Goal: Information Seeking & Learning: Learn about a topic

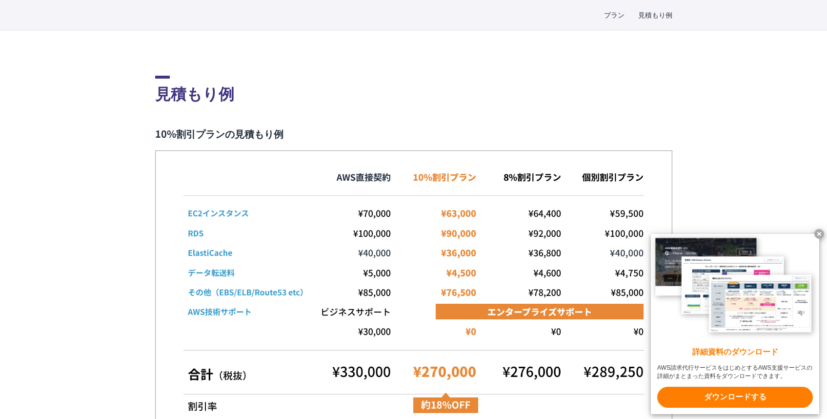
scroll to position [1891, 0]
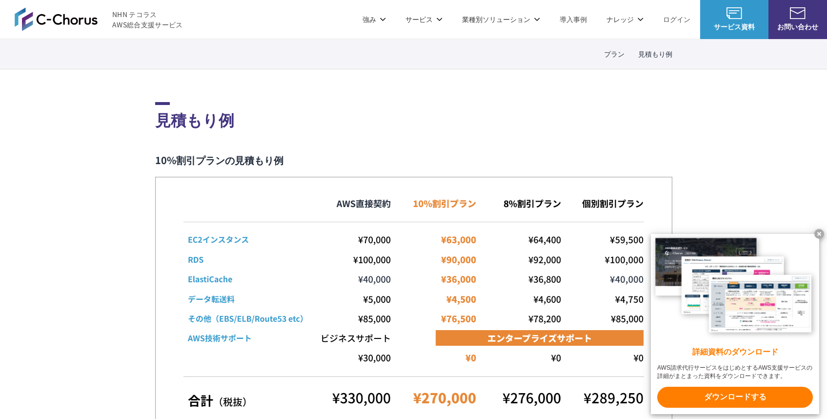
click at [817, 235] on x-t at bounding box center [820, 234] width 10 height 10
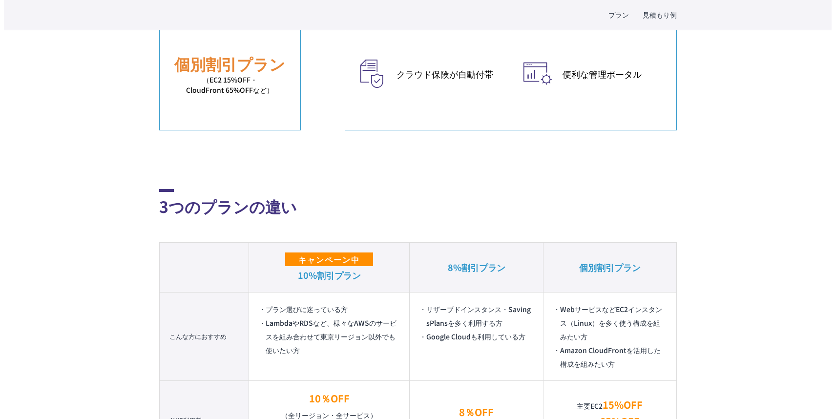
scroll to position [651, 0]
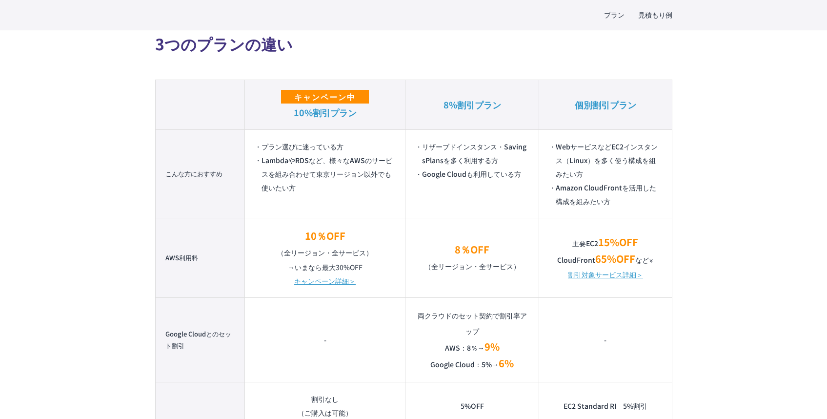
click at [581, 276] on link "割引対象サービス詳細＞" at bounding box center [605, 274] width 75 height 14
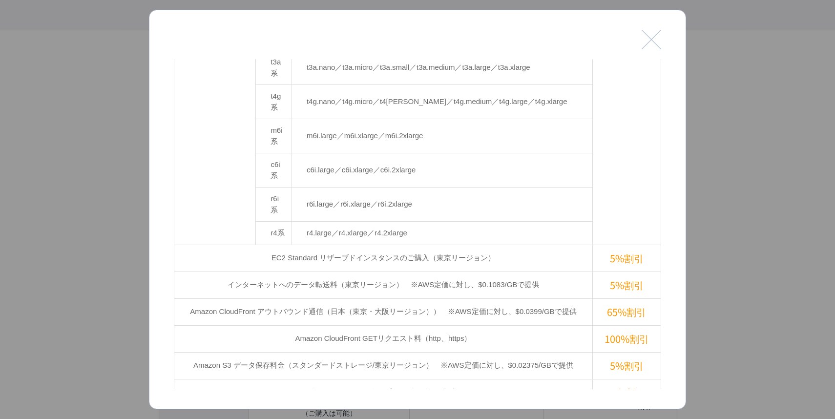
scroll to position [332, 0]
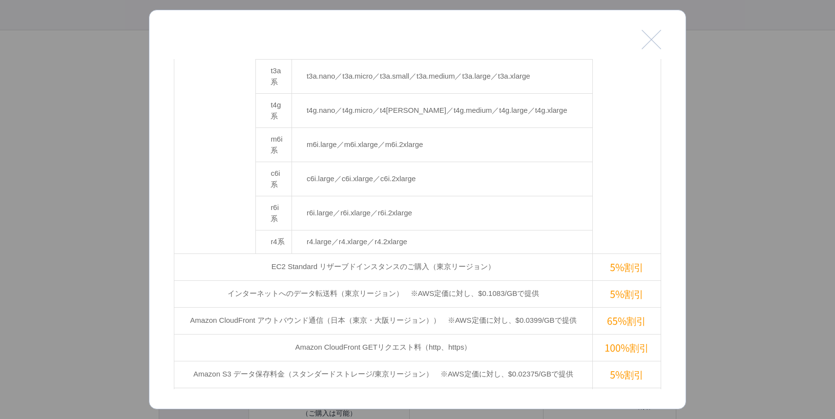
click at [333, 307] on td "Amazon CloudFront アウトバウンド通信（日本（東京・大阪リージョン））　※AWS定価に対し、$0.0399/GBで提供" at bounding box center [383, 320] width 418 height 27
drag, startPoint x: 333, startPoint y: 218, endPoint x: 346, endPoint y: 249, distance: 33.7
click at [346, 334] on td "Amazon CloudFront GETリクエスト料（http、https）" at bounding box center [383, 347] width 418 height 27
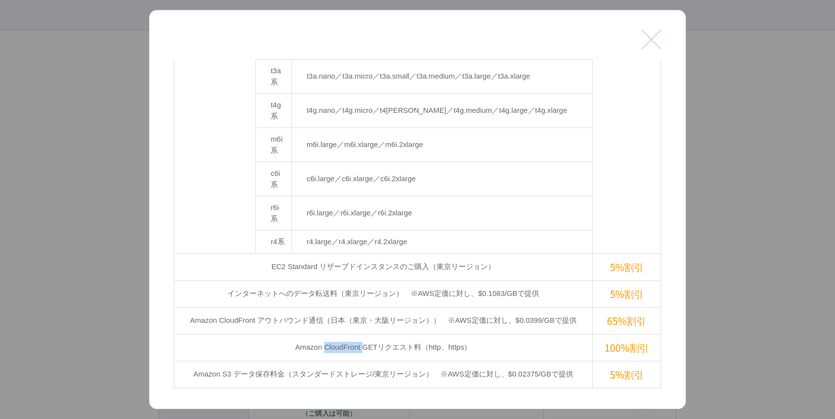
click at [346, 334] on td "Amazon CloudFront GETリクエスト料（http、https）" at bounding box center [383, 347] width 418 height 27
drag, startPoint x: 346, startPoint y: 249, endPoint x: 283, endPoint y: 241, distance: 63.0
click at [283, 334] on td "Amazon CloudFront GETリクエスト料（http、https）" at bounding box center [383, 347] width 418 height 27
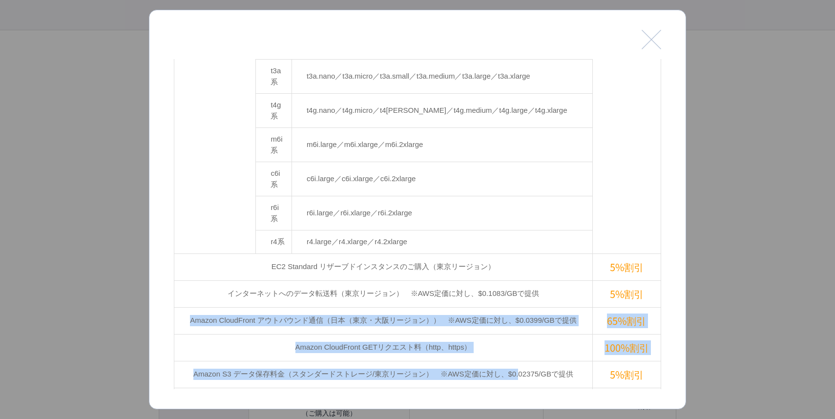
drag, startPoint x: 182, startPoint y: 218, endPoint x: 517, endPoint y: 268, distance: 339.1
click at [517, 268] on tbody "EC2（Linux/東京リージョン） c3系 c3.large／c3.xlarge／c3.2xlarge 15%割引 m3系 m3.medium／m3.lar…" at bounding box center [417, 96] width 487 height 691
drag, startPoint x: 517, startPoint y: 268, endPoint x: 509, endPoint y: 256, distance: 14.5
click at [509, 334] on td "Amazon CloudFront GETリクエスト料（http、https）" at bounding box center [383, 347] width 418 height 27
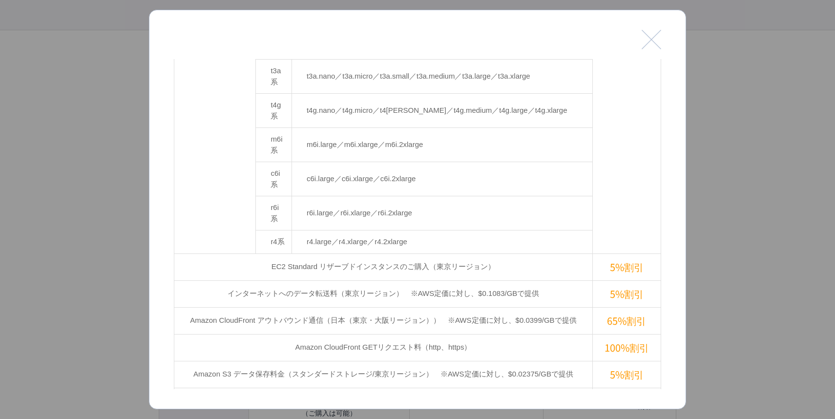
scroll to position [0, 0]
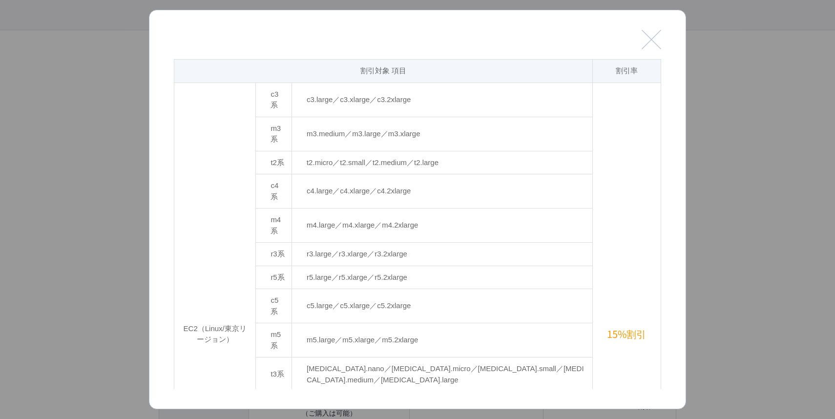
click at [656, 40] on button "閉じる" at bounding box center [651, 40] width 20 height 20
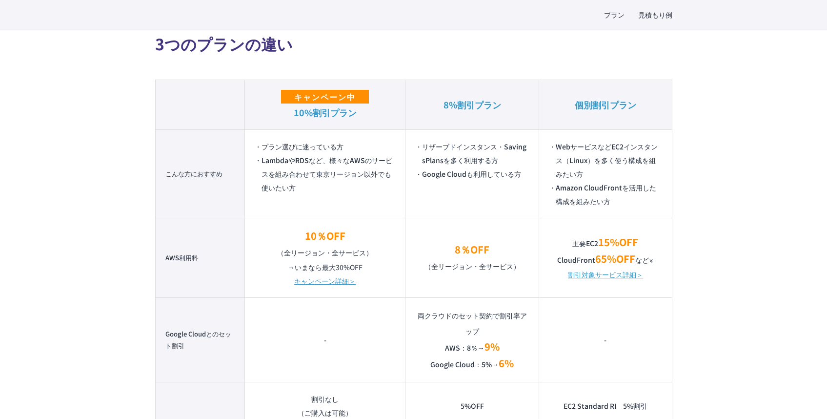
click at [628, 275] on link "割引対象サービス詳細＞" at bounding box center [605, 274] width 75 height 14
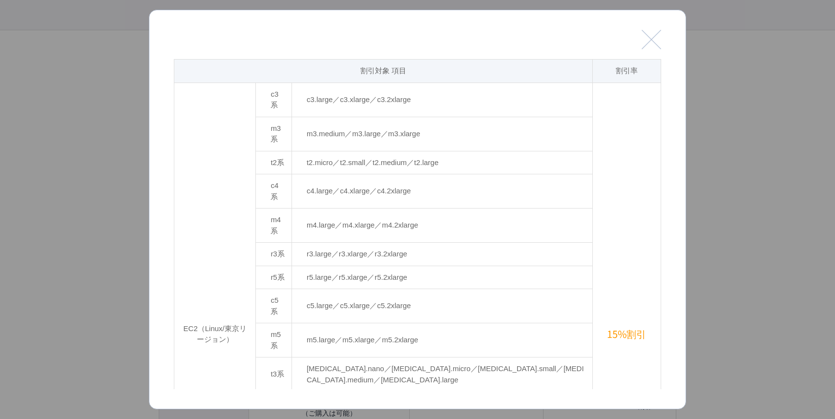
click at [660, 35] on button "閉じる" at bounding box center [651, 40] width 20 height 20
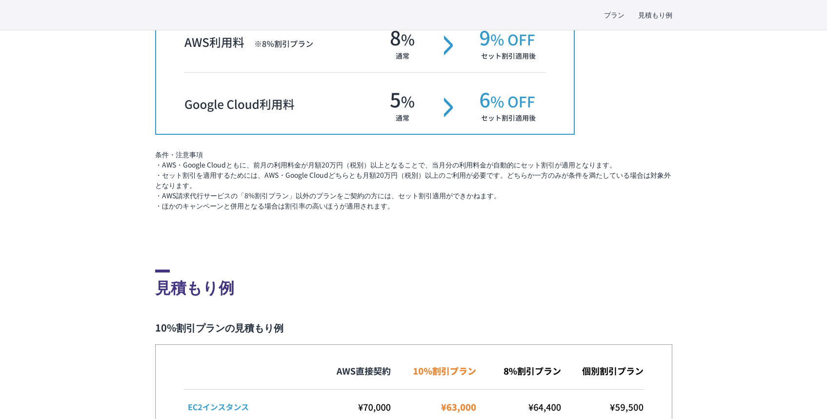
scroll to position [1464, 0]
